Goal: Task Accomplishment & Management: Use online tool/utility

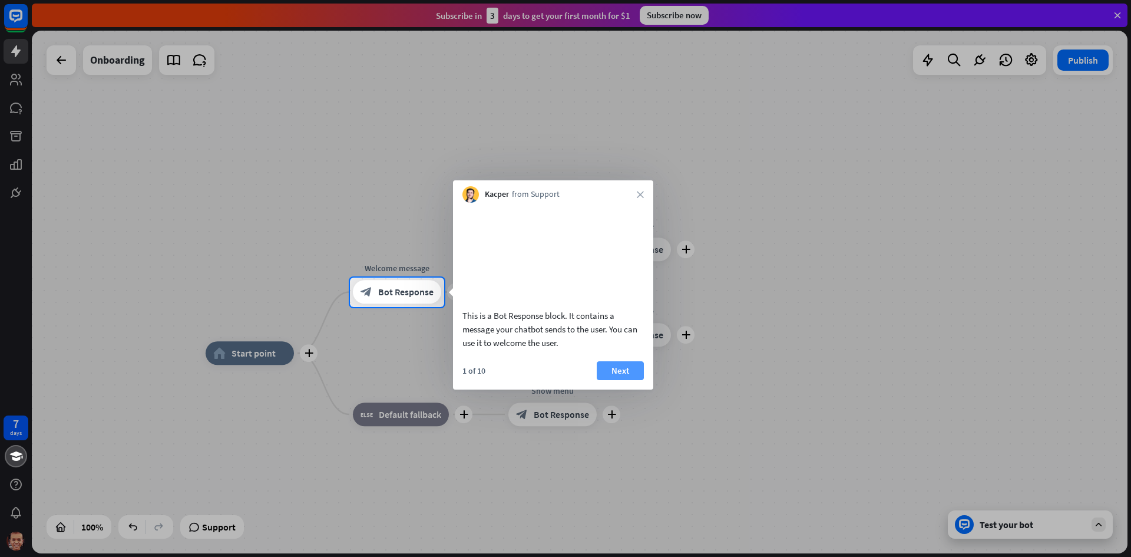
click at [620, 380] on button "Next" at bounding box center [620, 370] width 47 height 19
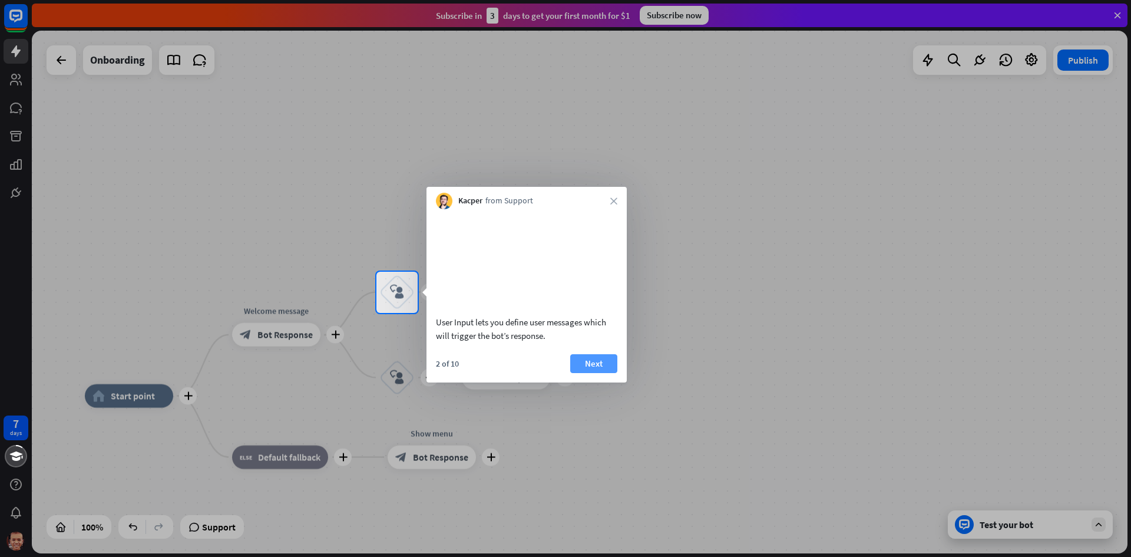
drag, startPoint x: 588, startPoint y: 381, endPoint x: 586, endPoint y: 375, distance: 6.2
click at [587, 373] on button "Next" at bounding box center [593, 363] width 47 height 19
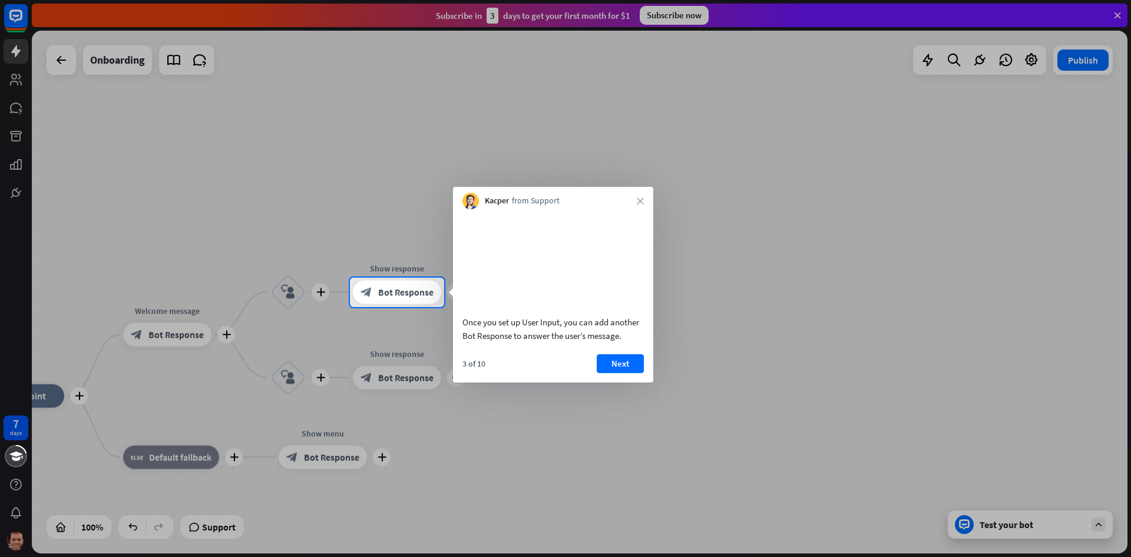
click at [614, 365] on div "Once you set up User Input, you can add another Bot Response to answer the user…" at bounding box center [553, 295] width 200 height 173
click at [611, 373] on button "Next" at bounding box center [620, 363] width 47 height 19
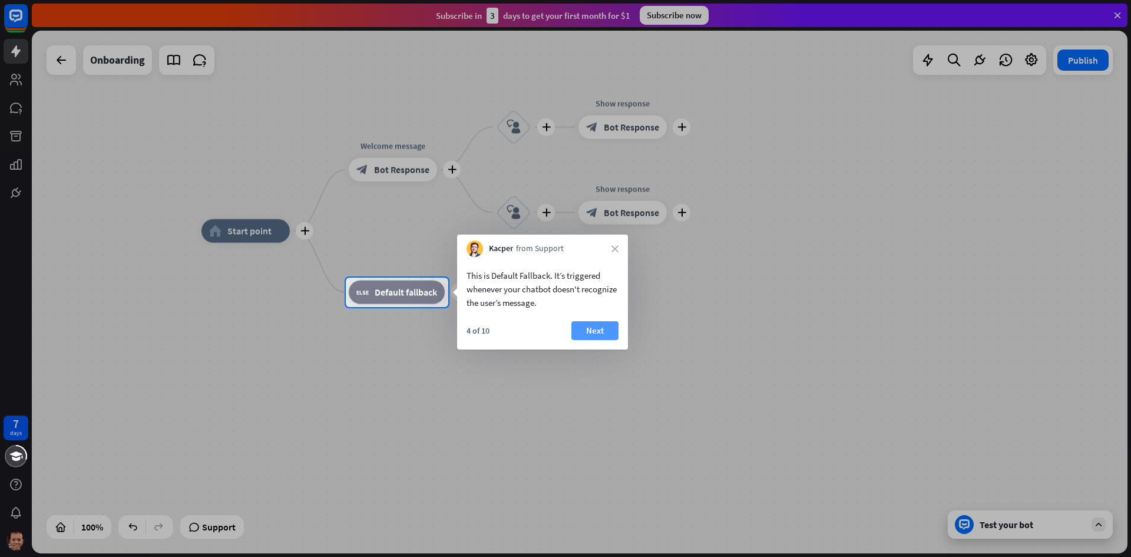
click at [592, 321] on button "Next" at bounding box center [594, 330] width 47 height 19
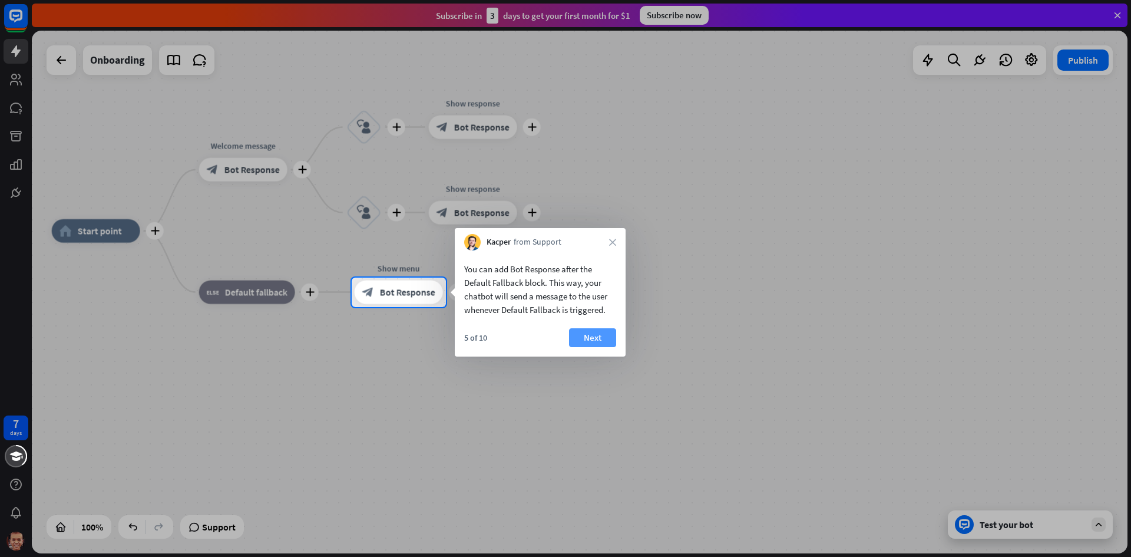
click at [590, 336] on button "Next" at bounding box center [592, 337] width 47 height 19
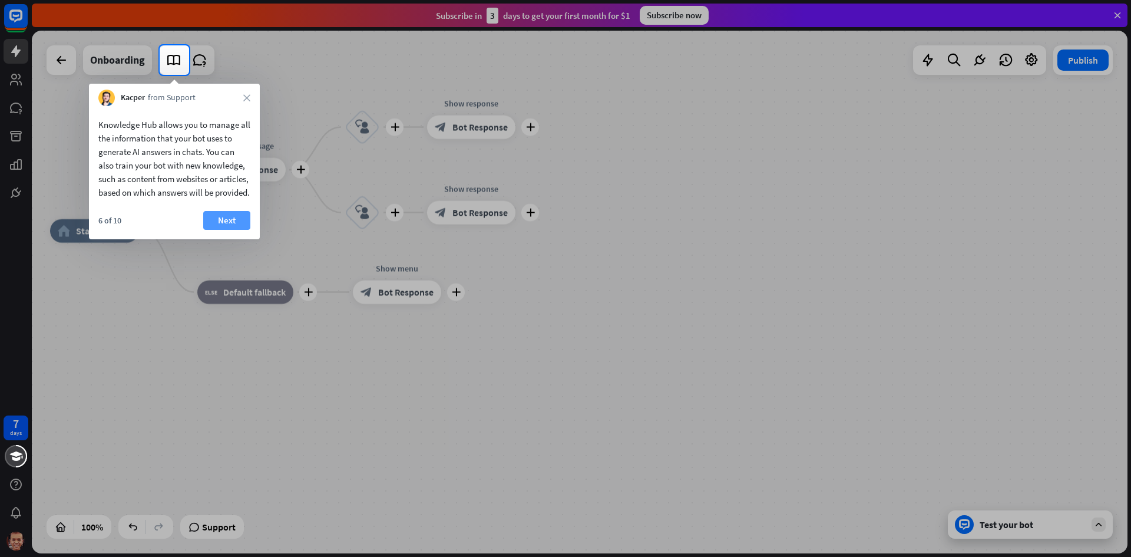
click at [239, 230] on button "Next" at bounding box center [226, 220] width 47 height 19
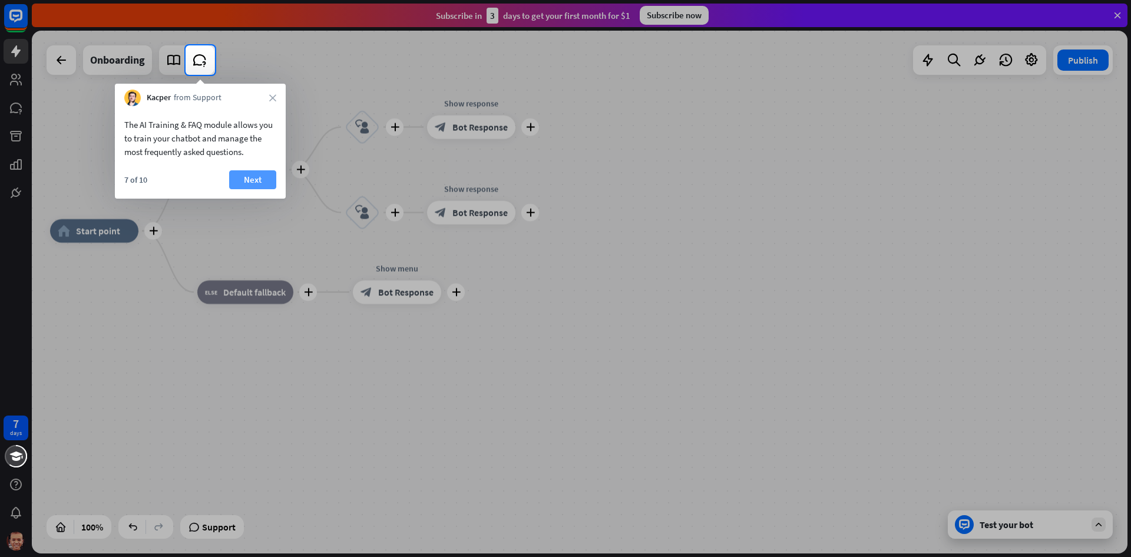
click at [267, 179] on button "Next" at bounding box center [252, 179] width 47 height 19
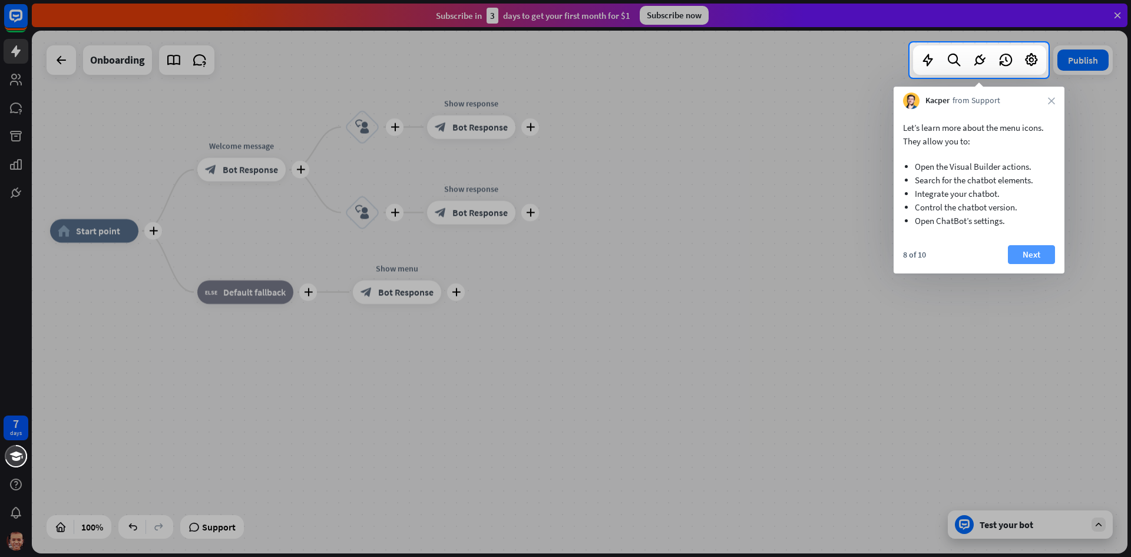
click at [1026, 253] on button "Next" at bounding box center [1031, 254] width 47 height 19
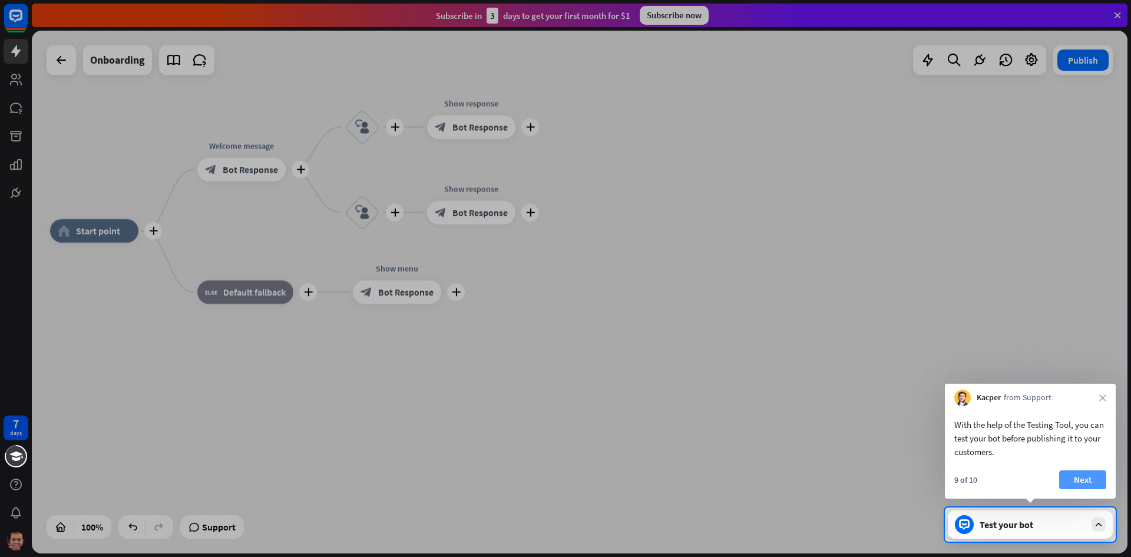
click at [1077, 474] on button "Next" at bounding box center [1082, 479] width 47 height 19
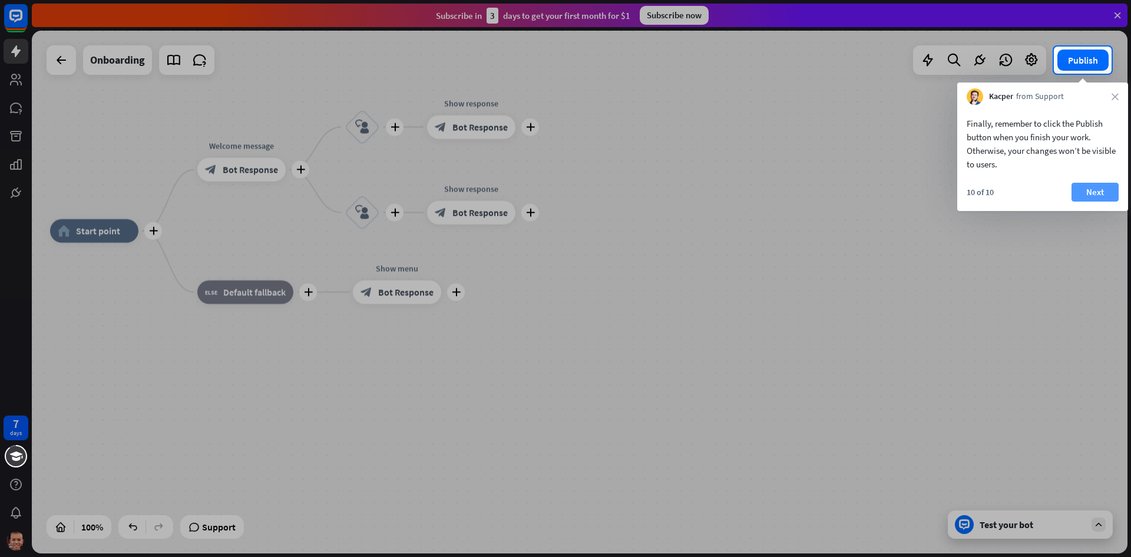
click at [1082, 194] on button "Next" at bounding box center [1095, 192] width 47 height 19
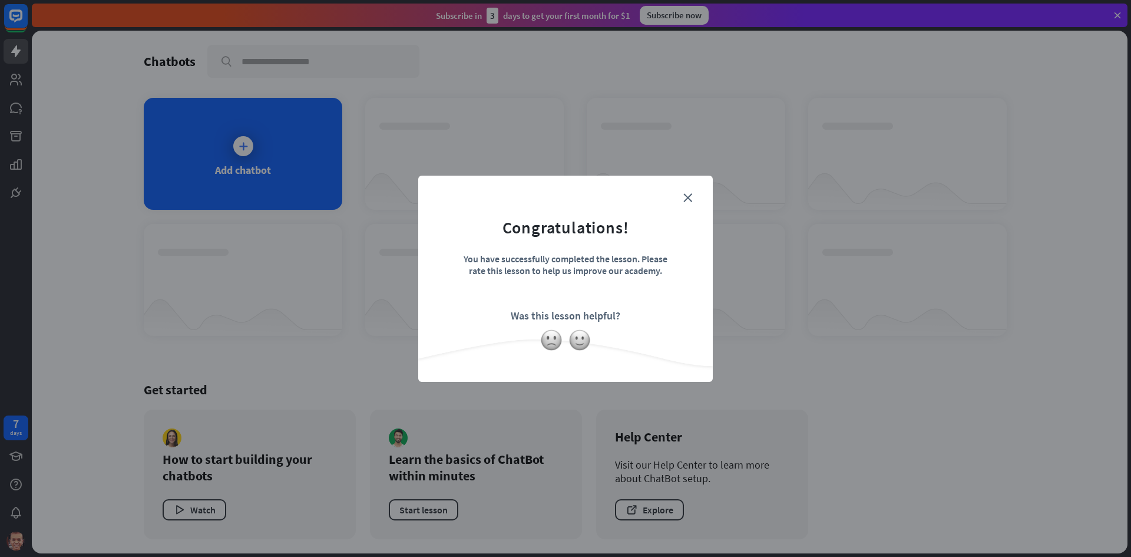
click at [696, 189] on div "close Congratulations! You have successfully completed the lesson. Please rate …" at bounding box center [565, 279] width 295 height 206
click at [686, 190] on form "Congratulations! You have successfully completed the lesson. Please rate this l…" at bounding box center [565, 260] width 265 height 141
click at [689, 198] on icon "close" at bounding box center [687, 197] width 9 height 9
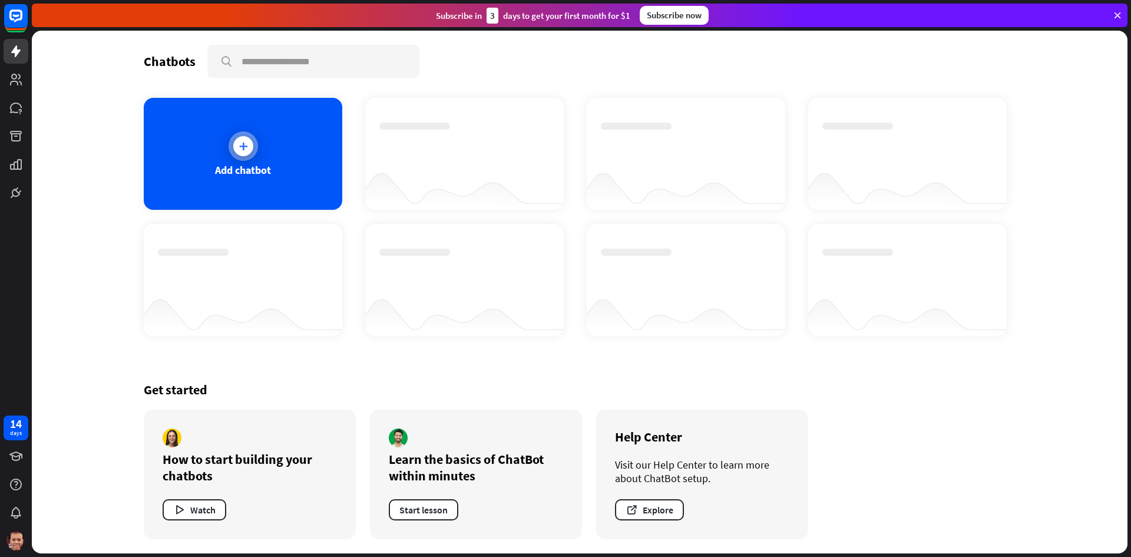
click at [247, 150] on icon at bounding box center [243, 146] width 12 height 12
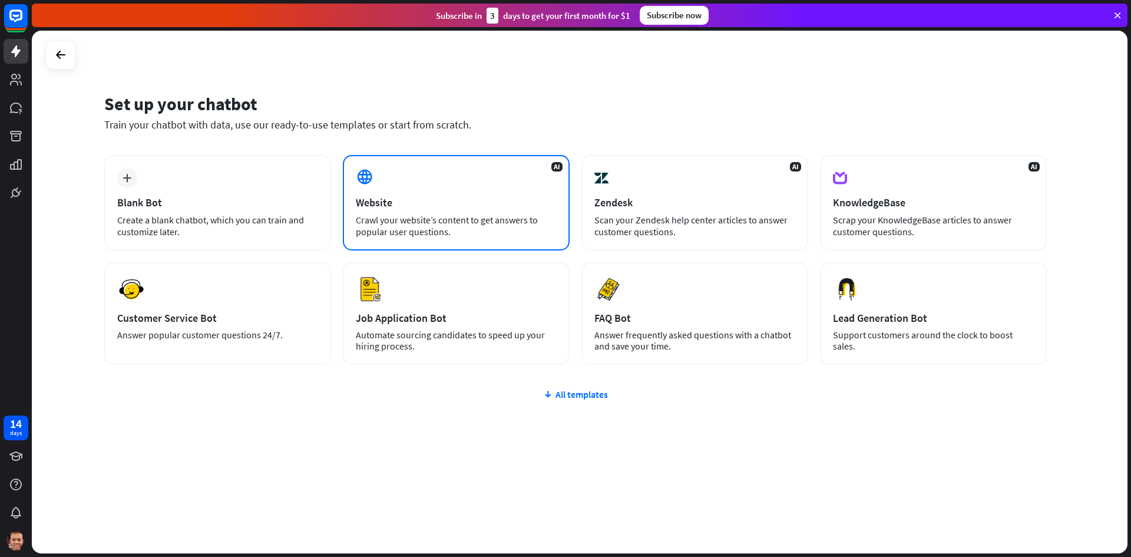
click at [391, 194] on div "AI Website Crawl your website’s content to get answers to popular user question…" at bounding box center [456, 202] width 227 height 95
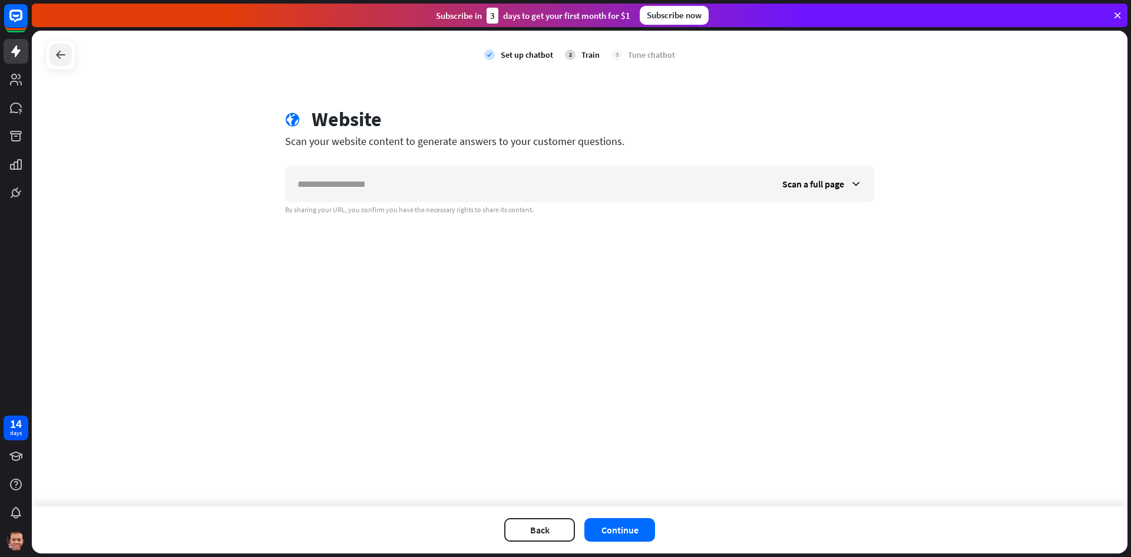
click at [62, 57] on icon at bounding box center [61, 55] width 14 height 14
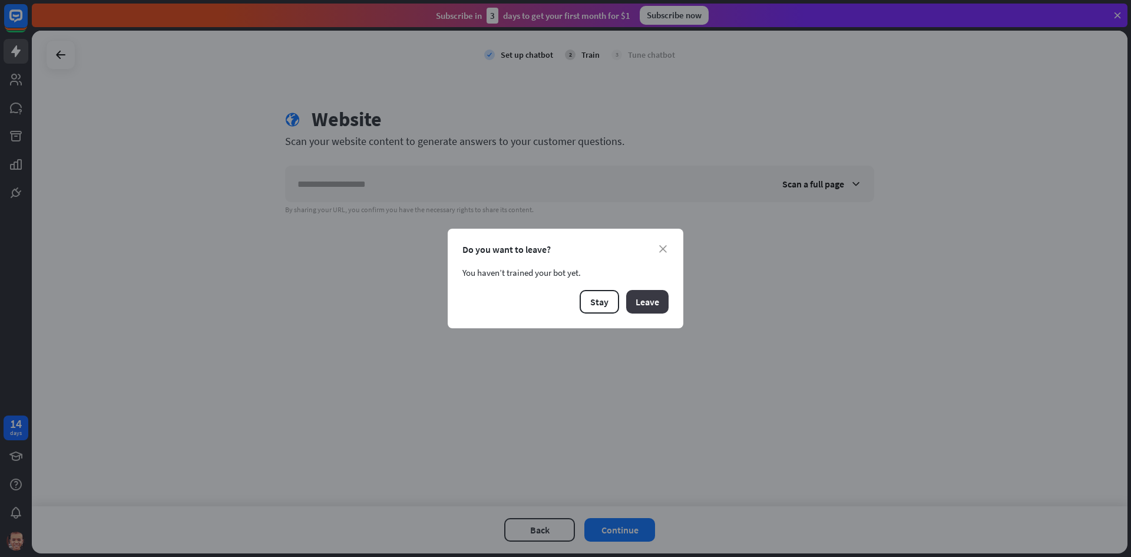
click at [647, 300] on button "Leave" at bounding box center [647, 302] width 42 height 24
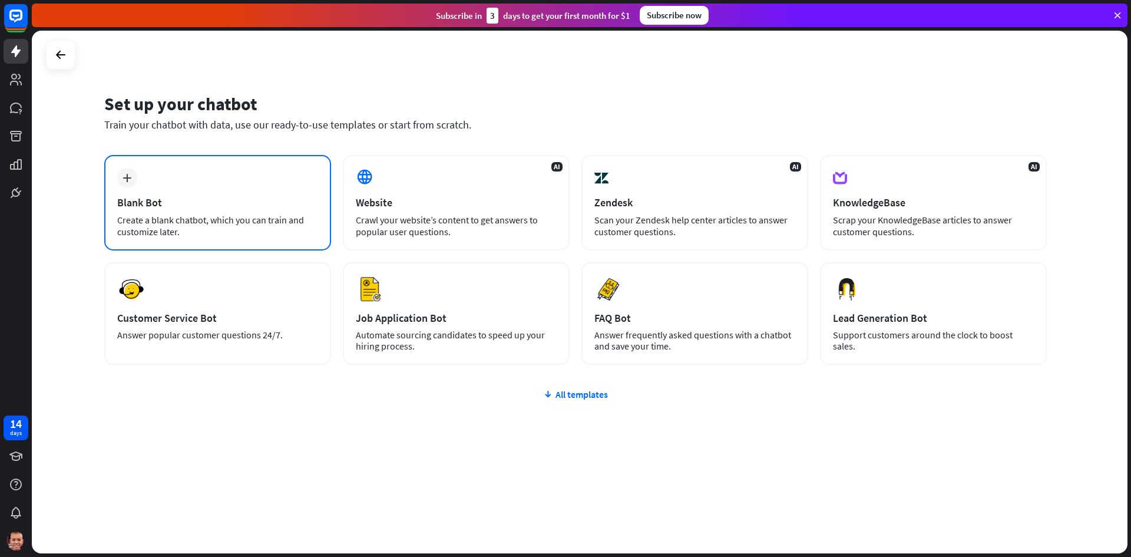
click at [242, 225] on div "Create a blank chatbot, which you can train and customize later." at bounding box center [217, 226] width 201 height 24
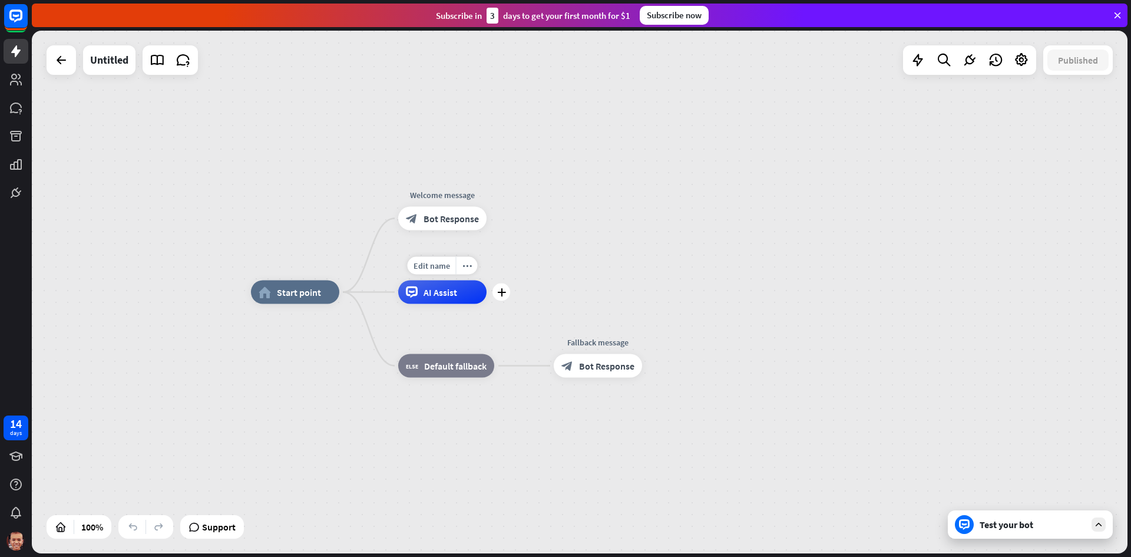
drag, startPoint x: 476, startPoint y: 306, endPoint x: 460, endPoint y: 303, distance: 16.7
click at [475, 304] on div "Edit name more_horiz plus AI Assist" at bounding box center [442, 292] width 88 height 24
click at [450, 303] on div "Edit name more_horiz plus AI Assist" at bounding box center [441, 292] width 88 height 24
click at [500, 287] on icon "plus" at bounding box center [500, 291] width 9 height 8
drag, startPoint x: 391, startPoint y: 334, endPoint x: 382, endPoint y: 329, distance: 10.3
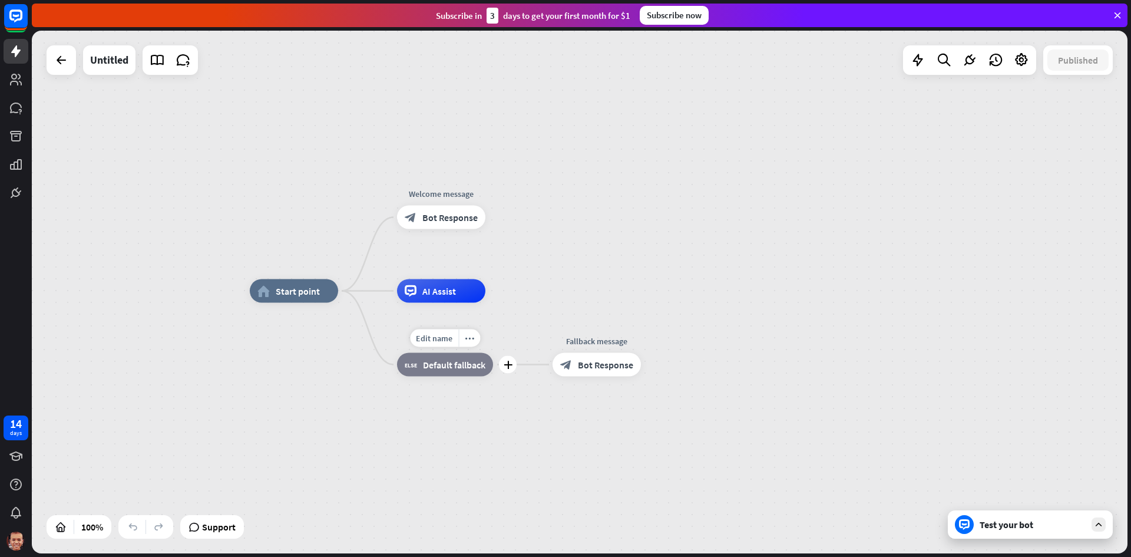
click at [397, 353] on div "Edit name more_horiz plus block_fallback Default fallback" at bounding box center [445, 365] width 96 height 24
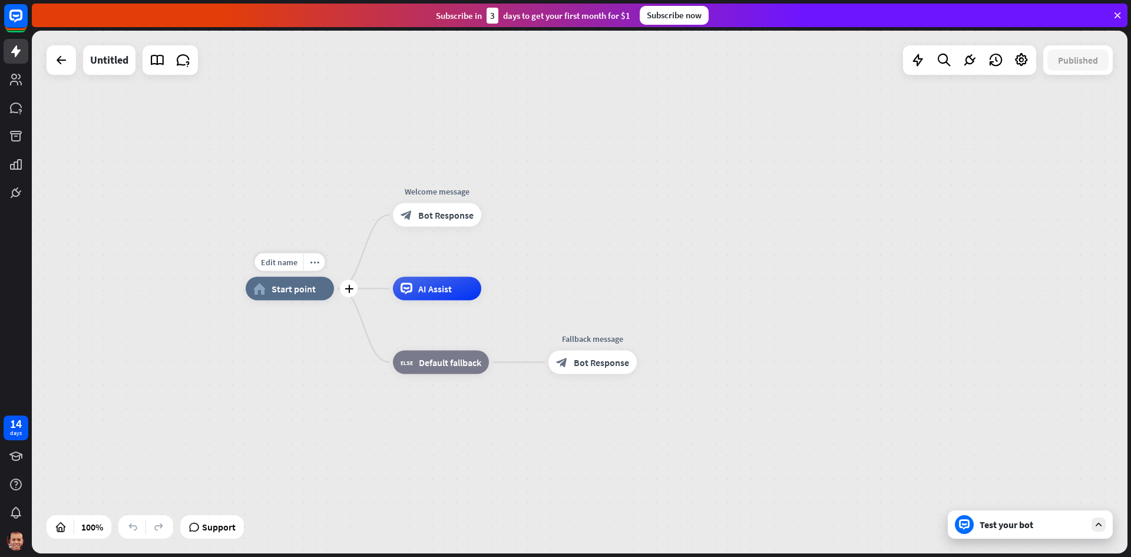
click at [285, 288] on span "Start point" at bounding box center [294, 289] width 44 height 12
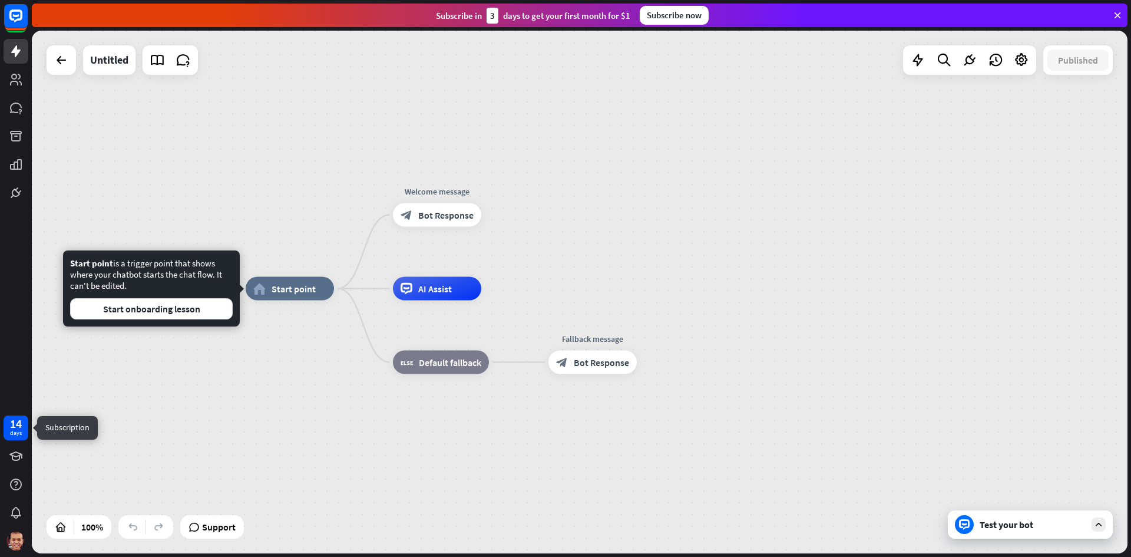
click at [16, 432] on div "days" at bounding box center [16, 433] width 12 height 8
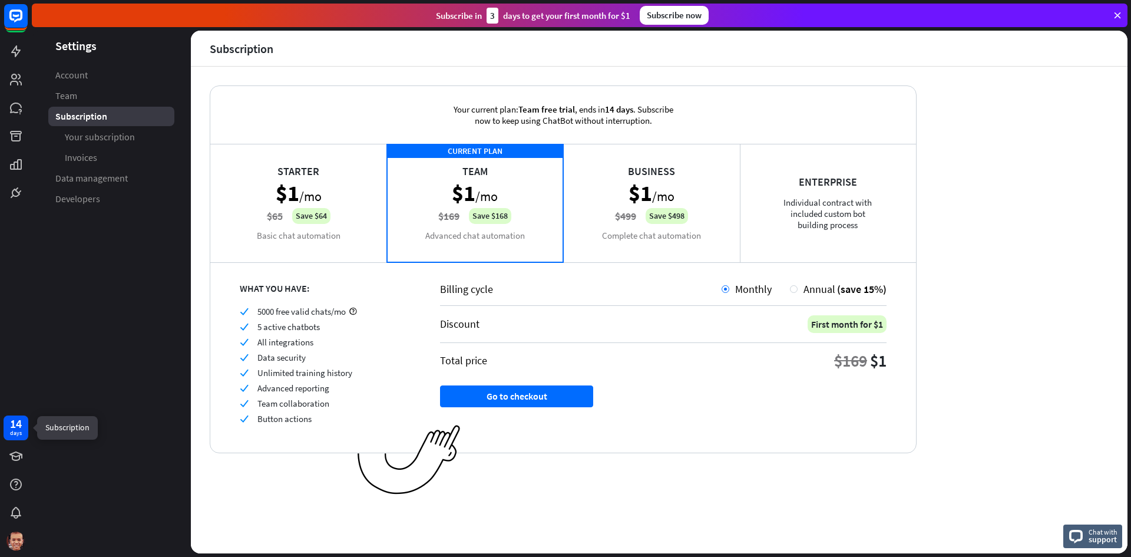
click at [16, 432] on div "days" at bounding box center [16, 433] width 12 height 8
click at [9, 118] on link at bounding box center [16, 107] width 25 height 25
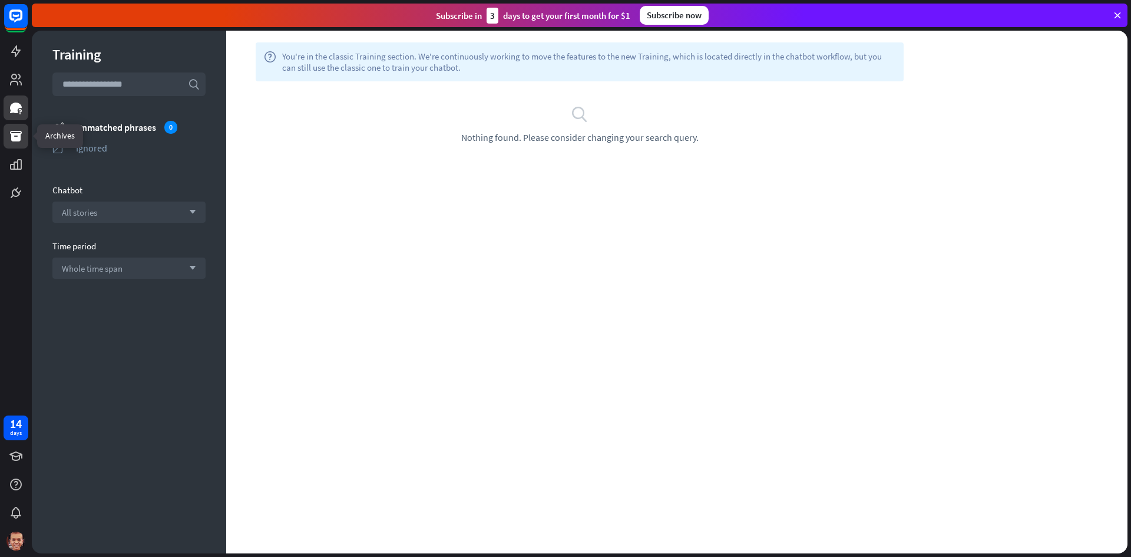
click at [18, 133] on icon at bounding box center [16, 136] width 12 height 11
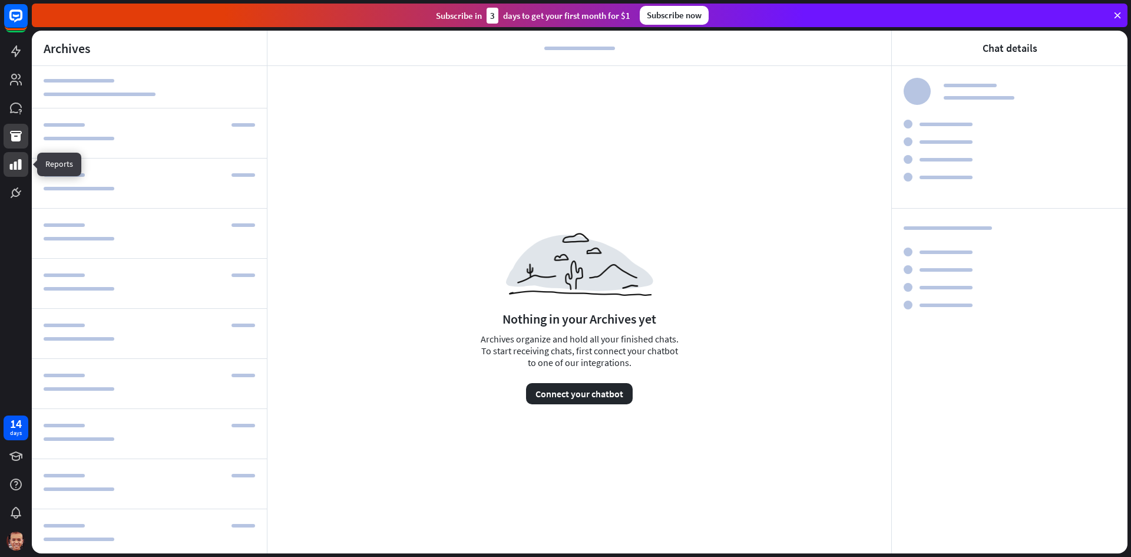
click at [21, 165] on icon at bounding box center [16, 164] width 12 height 11
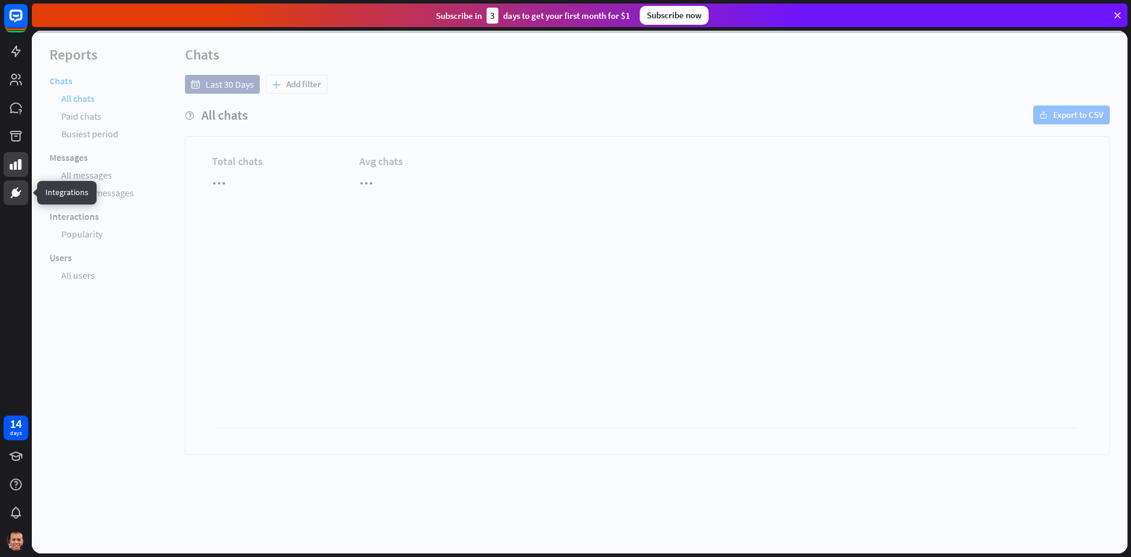
click at [21, 195] on icon at bounding box center [16, 193] width 14 height 14
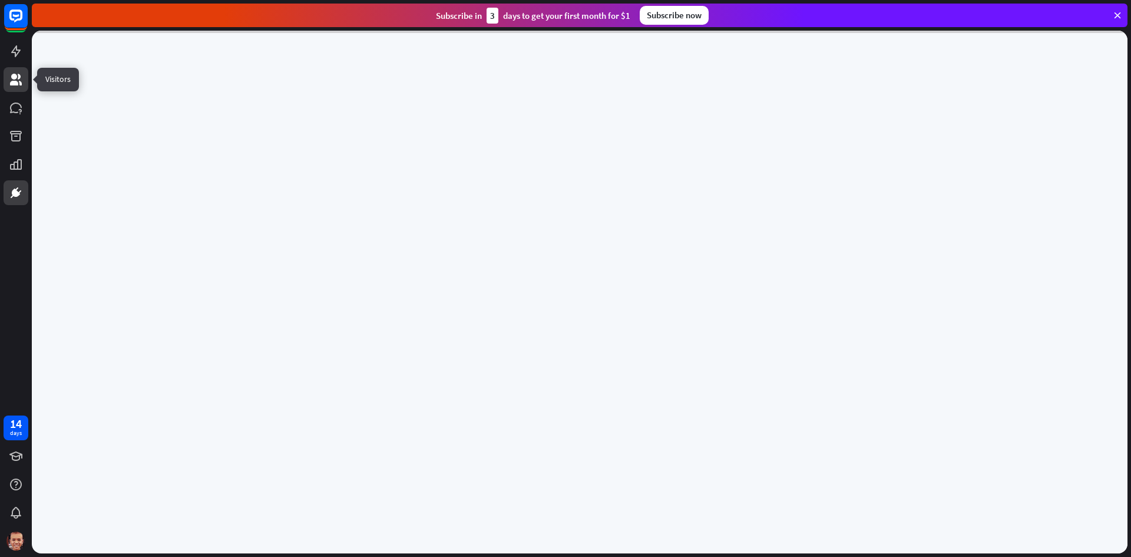
click at [19, 83] on icon at bounding box center [16, 80] width 12 height 12
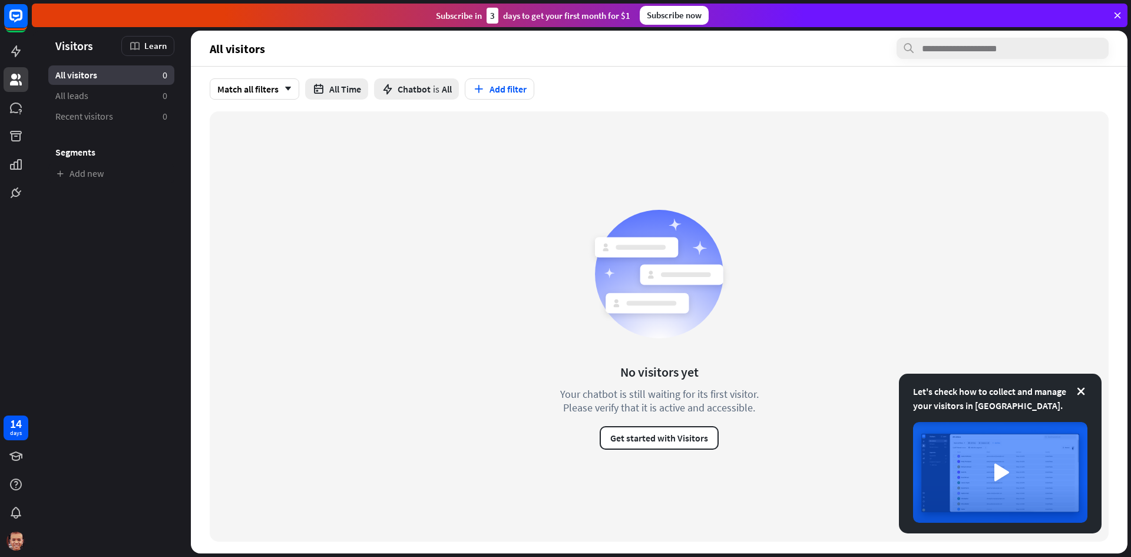
click at [0, 56] on div at bounding box center [16, 102] width 32 height 205
click at [7, 48] on link at bounding box center [16, 51] width 25 height 25
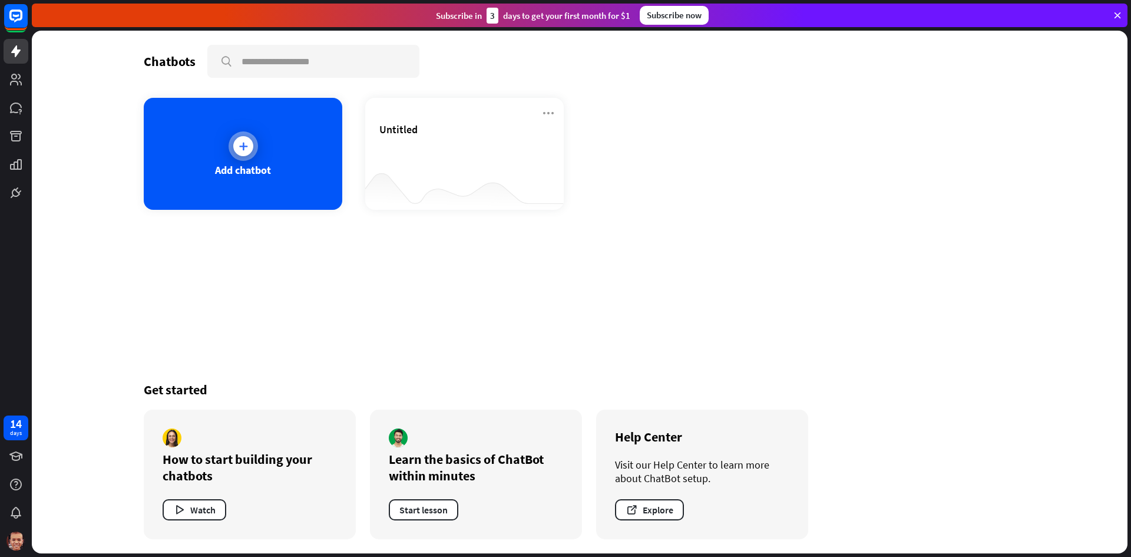
click at [219, 135] on div "Add chatbot" at bounding box center [243, 154] width 199 height 112
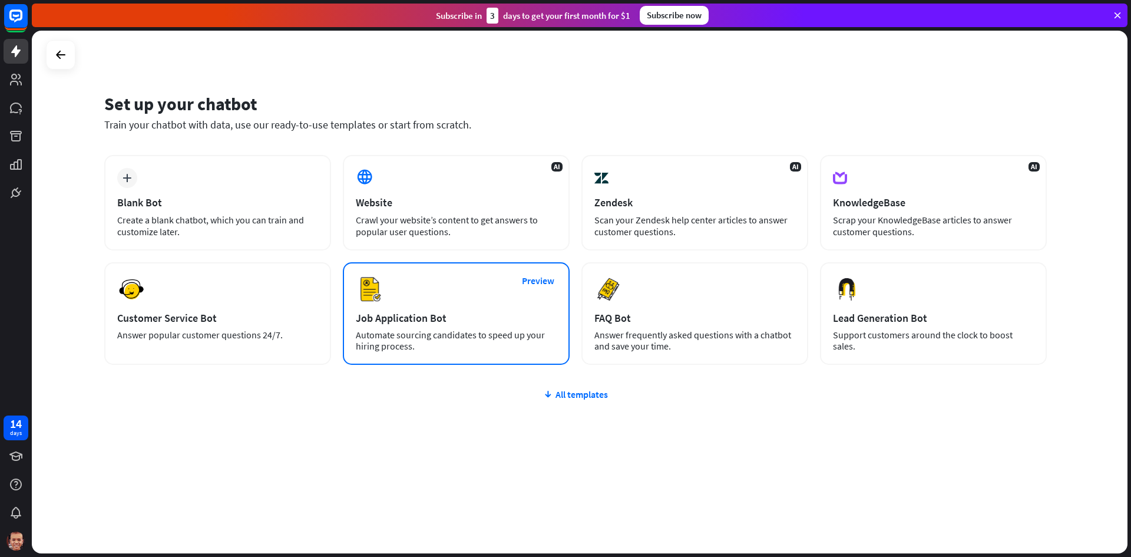
click at [446, 325] on div "Preview Job Application Bot Automate sourcing candidates to speed up your hirin…" at bounding box center [456, 313] width 227 height 103
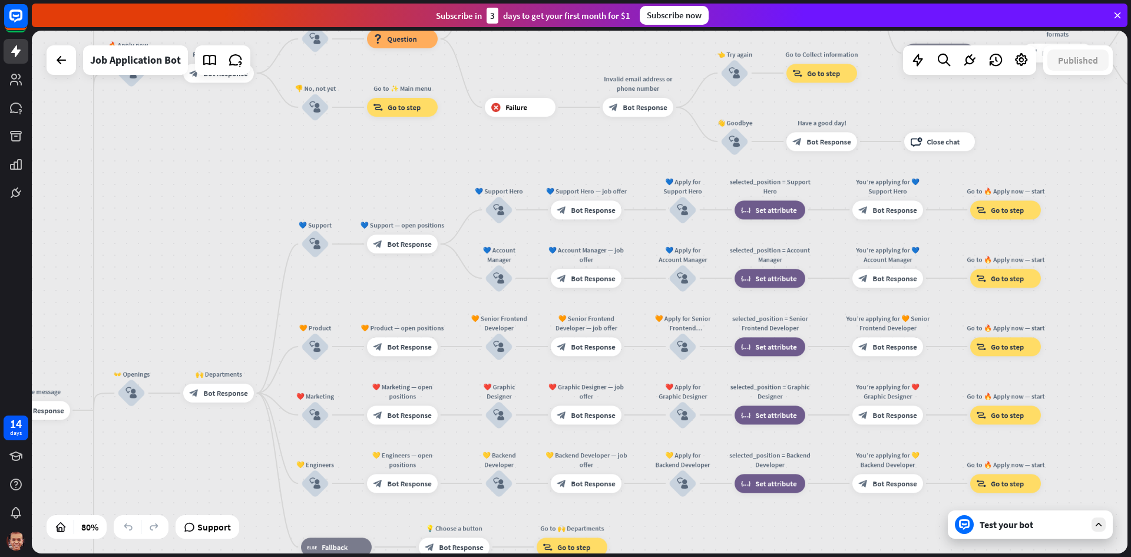
drag, startPoint x: 923, startPoint y: 282, endPoint x: 640, endPoint y: 584, distance: 413.9
click at [640, 556] on html "14 days close Product Help First steps Get started with ChatBot Help Center Fol…" at bounding box center [565, 278] width 1131 height 557
drag, startPoint x: 490, startPoint y: 203, endPoint x: 819, endPoint y: 447, distance: 410.6
click at [846, 449] on div "home_2 Start point Welcome message block_bot_response Bot Response ✨ Main menu …" at bounding box center [580, 292] width 1096 height 523
drag, startPoint x: 220, startPoint y: 382, endPoint x: 324, endPoint y: 260, distance: 160.0
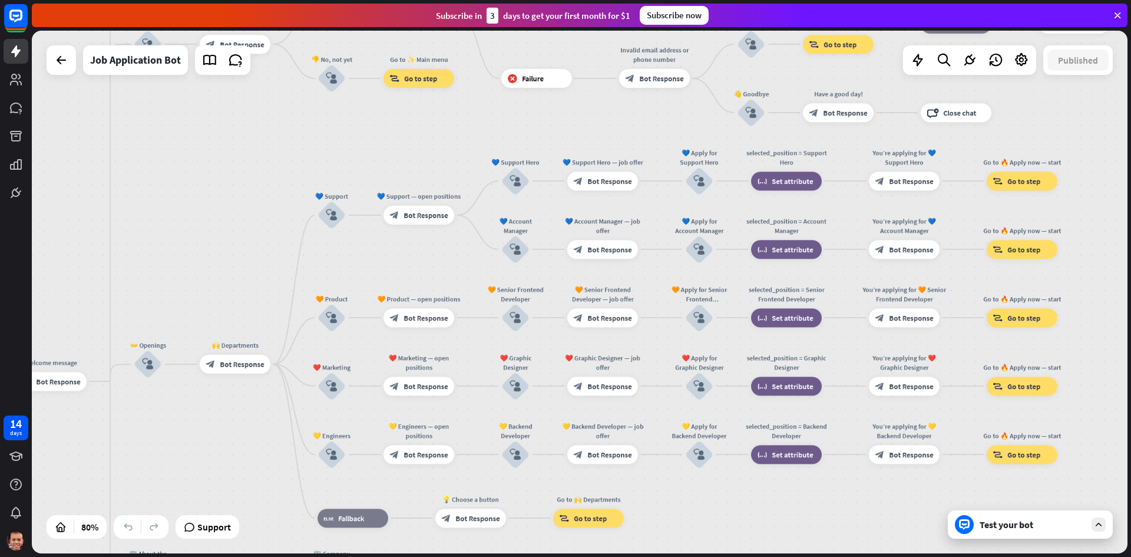
drag, startPoint x: 152, startPoint y: 446, endPoint x: 236, endPoint y: 306, distance: 163.6
click at [236, 306] on div "home_2 Start point Welcome message block_bot_response Bot Response ✨ Main menu …" at bounding box center [580, 292] width 1096 height 523
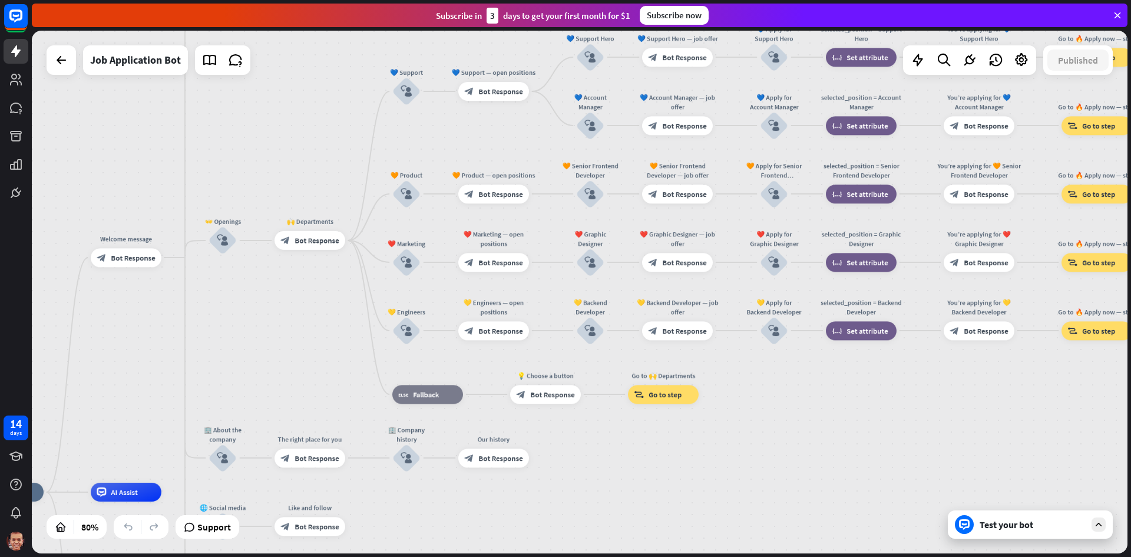
drag, startPoint x: 319, startPoint y: 305, endPoint x: 450, endPoint y: 160, distance: 196.0
click at [449, 160] on div "home_2 Start point Welcome message block_bot_response Bot Response ✨ Main menu …" at bounding box center [580, 292] width 1096 height 523
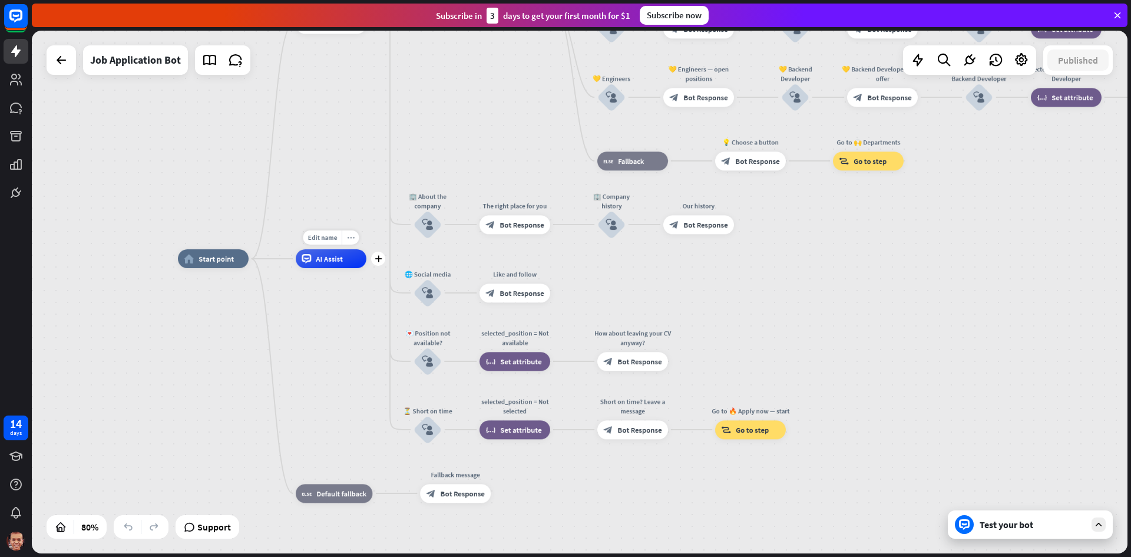
click at [349, 241] on div "more_horiz" at bounding box center [351, 237] width 18 height 14
click at [322, 249] on div "Edit name more_horiz plus AI Assist" at bounding box center [331, 258] width 71 height 19
click at [348, 242] on div "more_horiz" at bounding box center [351, 237] width 18 height 14
click at [396, 250] on span "Start testing from here" at bounding box center [414, 253] width 82 height 11
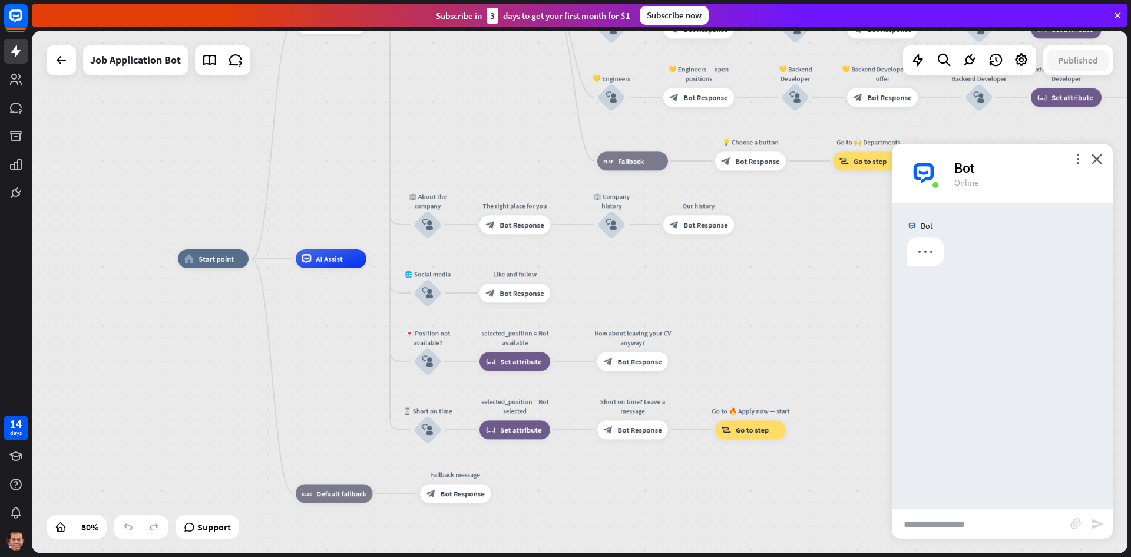
click at [936, 515] on input "text" at bounding box center [981, 523] width 178 height 29
paste input "**********"
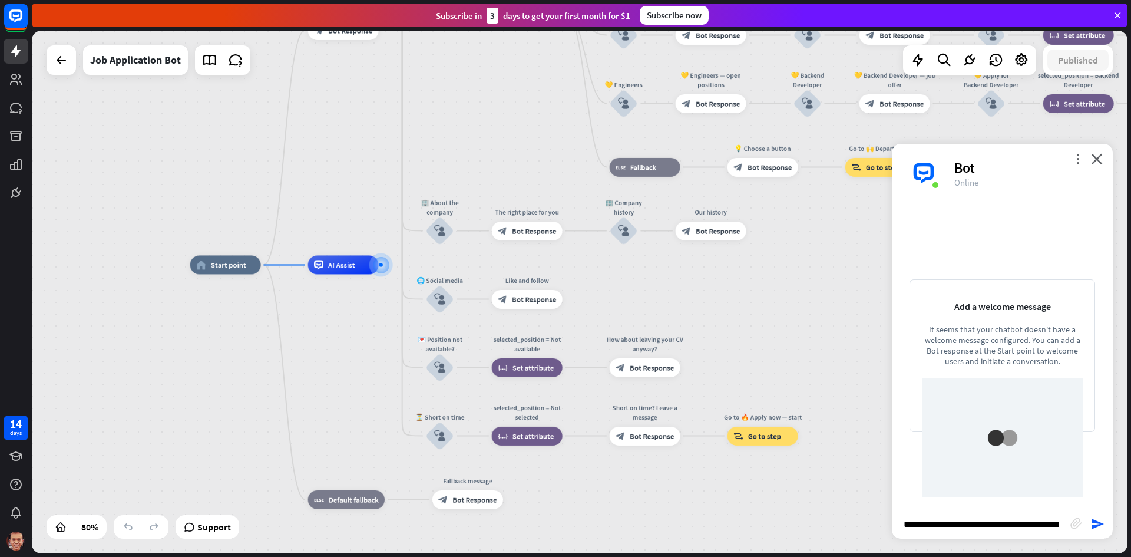
scroll to position [0, 71]
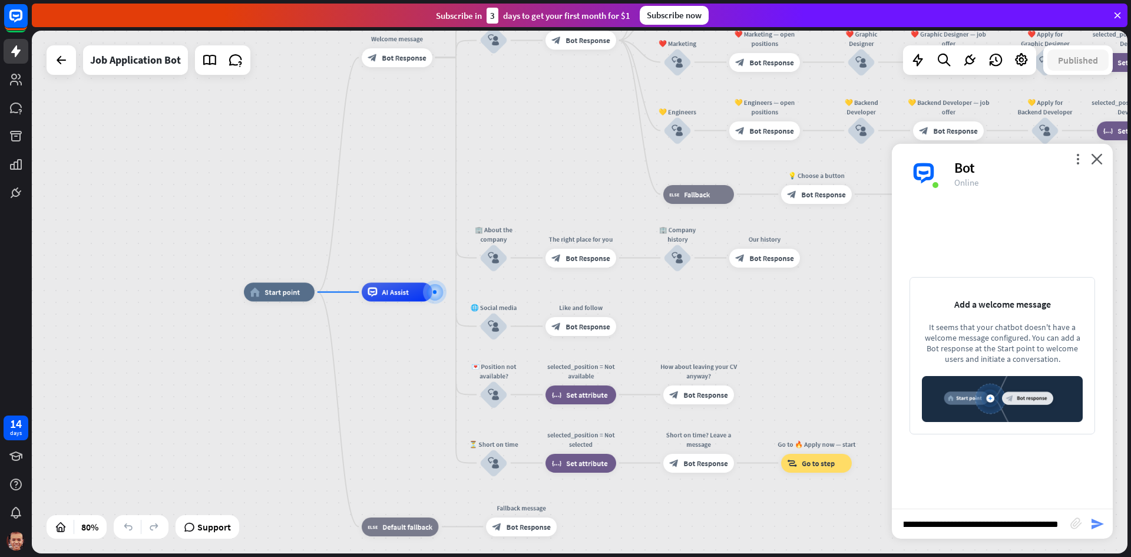
type input "**********"
click at [1098, 521] on icon "send" at bounding box center [1097, 524] width 14 height 14
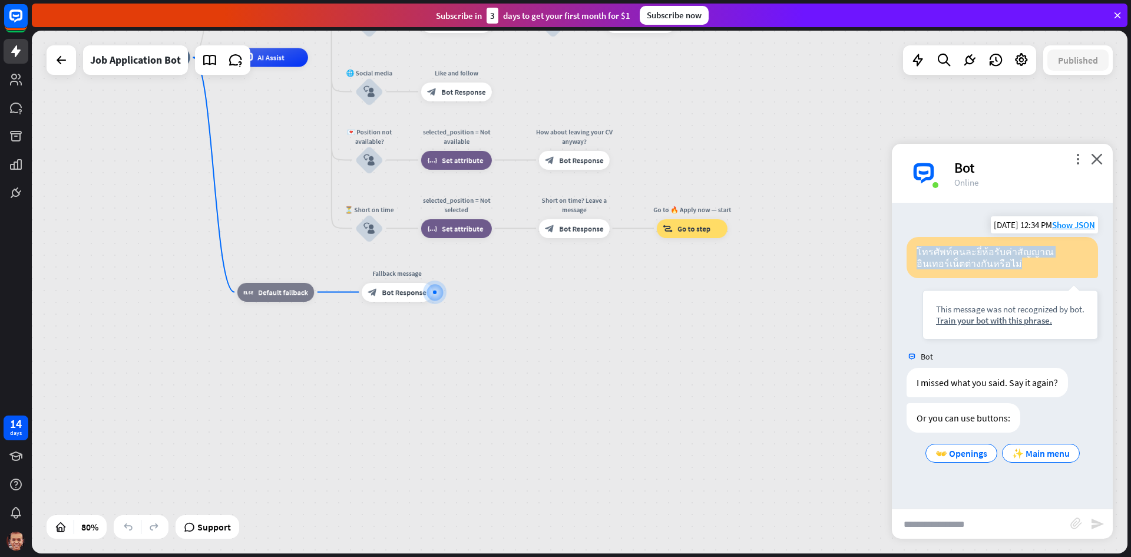
drag, startPoint x: 1024, startPoint y: 263, endPoint x: 909, endPoint y: 243, distance: 117.2
click at [909, 243] on div "โทรศัพท์คนละยี่ห้อรับค่าสัญญาณอินเทอร์เน็ตต่างกันหรือไม่" at bounding box center [1002, 257] width 191 height 41
copy div "โทรศัพท์คนละยี่ห้อรับค่าสัญญาณอินเทอร์เน็ตต่างกันหรือไม่"
click at [1003, 528] on input "text" at bounding box center [981, 523] width 178 height 29
paste input "**********"
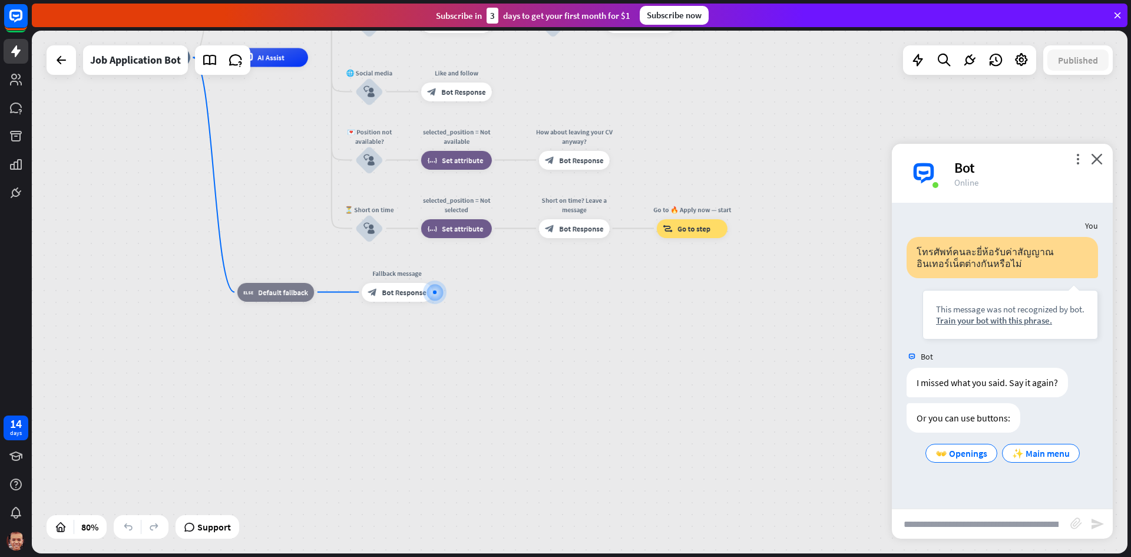
scroll to position [0, 117]
type input "**********"
click at [1096, 517] on icon "send" at bounding box center [1097, 524] width 14 height 14
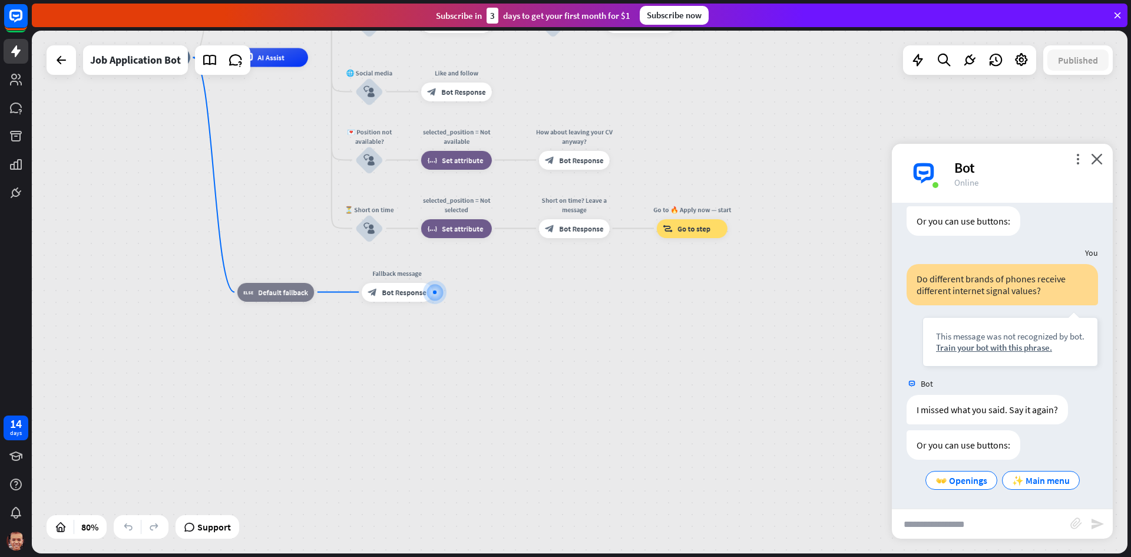
scroll to position [198, 0]
